Goal: Task Accomplishment & Management: Complete application form

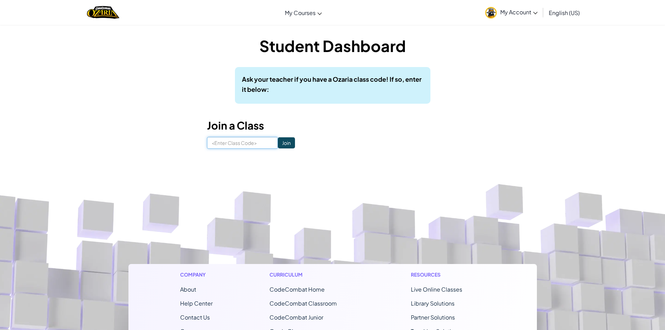
drag, startPoint x: 232, startPoint y: 138, endPoint x: 219, endPoint y: 136, distance: 13.1
click at [220, 136] on div "Student Dashboard Ask your teacher if you have a Ozaria class code! If so, ente…" at bounding box center [332, 92] width 251 height 114
type input "22jbwu"
